Goal: Find specific page/section: Find specific page/section

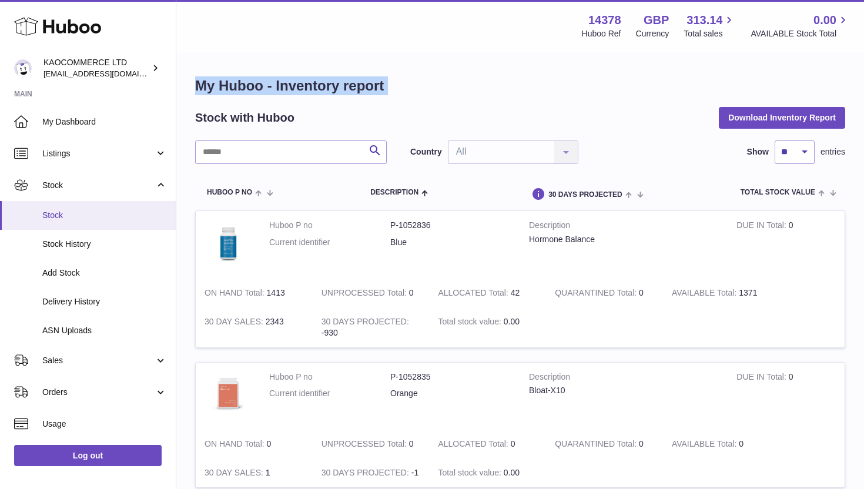
click at [79, 209] on link "Stock" at bounding box center [88, 215] width 176 height 29
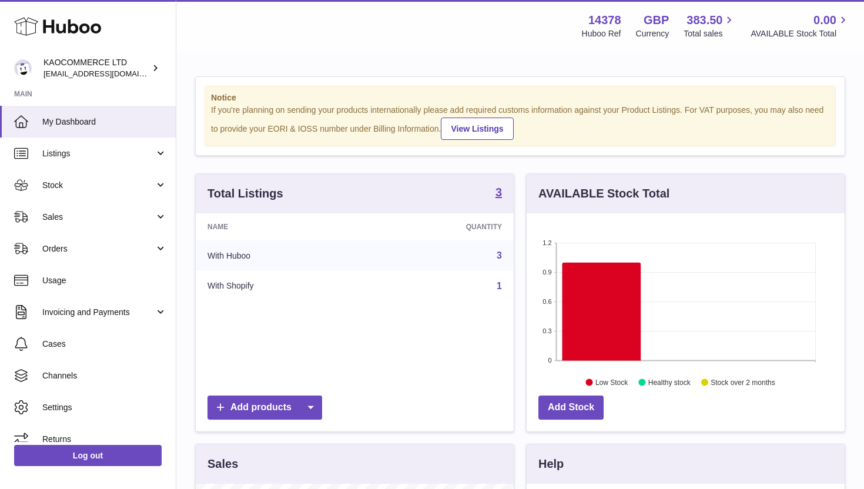
scroll to position [183, 318]
click at [112, 182] on span "Stock" at bounding box center [98, 185] width 112 height 11
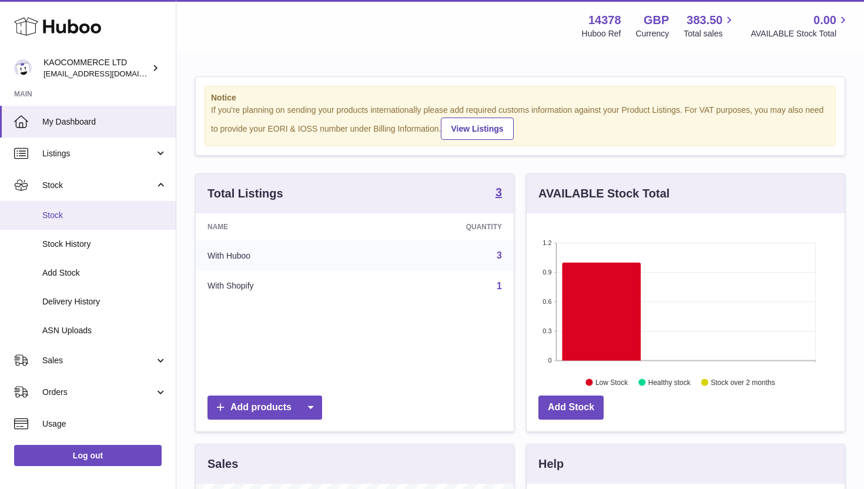
click at [102, 219] on span "Stock" at bounding box center [104, 215] width 125 height 11
